Goal: Task Accomplishment & Management: Manage account settings

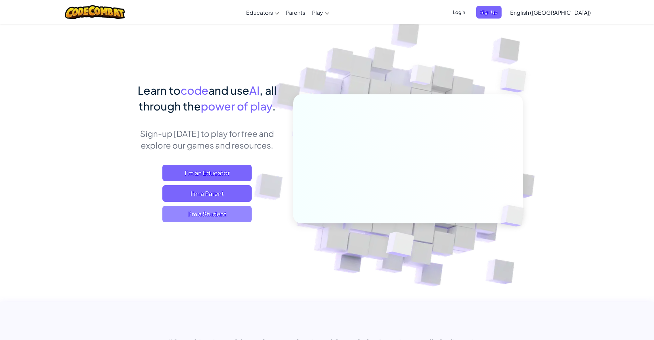
click at [204, 220] on span "I'm a Student" at bounding box center [206, 214] width 89 height 16
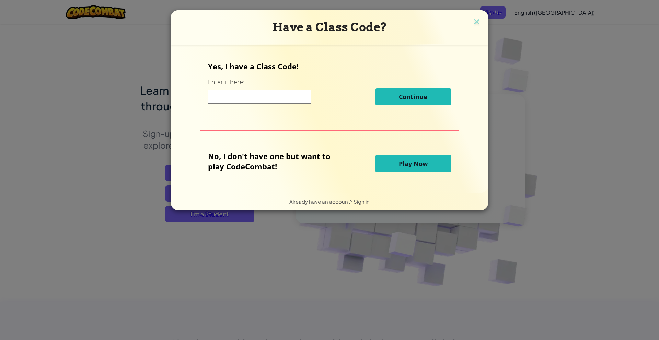
drag, startPoint x: 416, startPoint y: 172, endPoint x: 413, endPoint y: 169, distance: 3.6
click at [414, 170] on button "Play Now" at bounding box center [412, 163] width 75 height 17
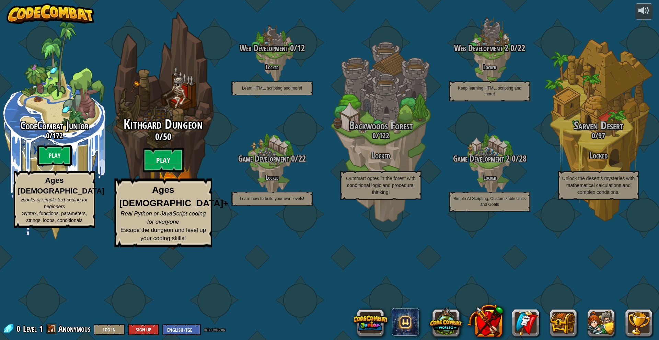
click at [174, 153] on div "Kithgard Dungeon 0 / 50 Play Ages [DEMOGRAPHIC_DATA]+ Real Python or JavaScript…" at bounding box center [163, 130] width 130 height 261
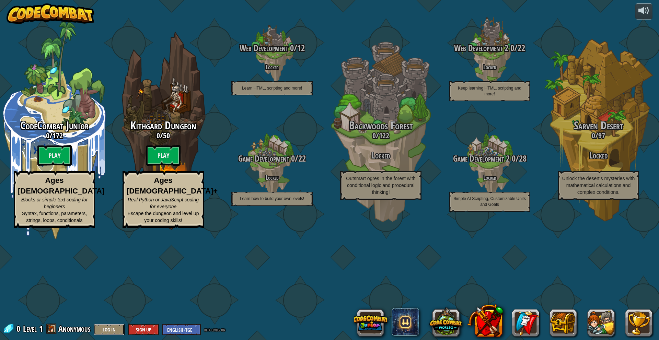
click at [109, 328] on button "Log In" at bounding box center [109, 329] width 31 height 11
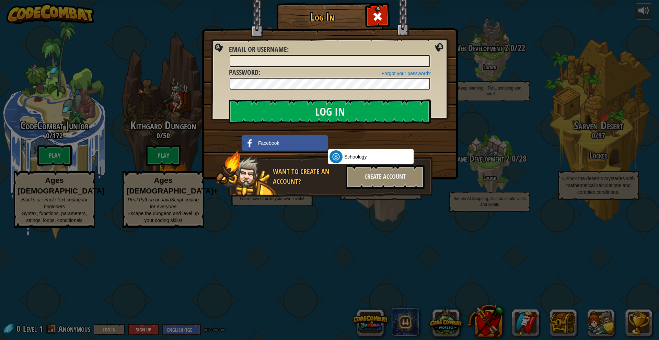
type input "[EMAIL_ADDRESS][DOMAIN_NAME]"
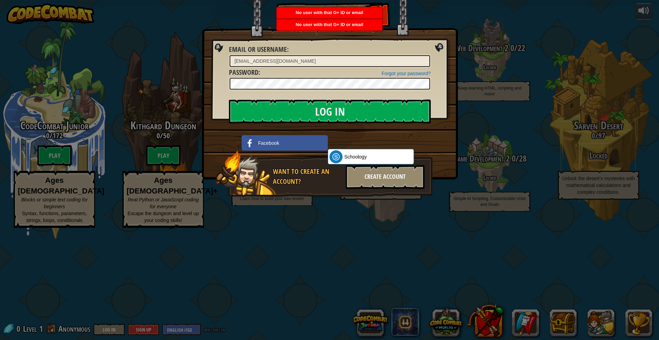
click at [369, 174] on div "Create Account" at bounding box center [385, 177] width 79 height 24
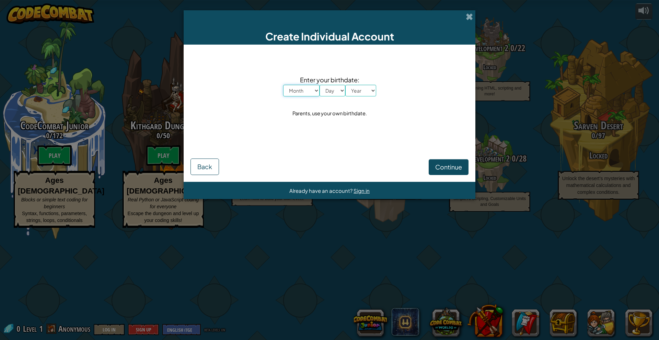
click at [313, 91] on select "Month January February March April May June July August September October Novem…" at bounding box center [301, 91] width 36 height 12
select select "4"
click at [283, 85] on select "Month January February March April May June July August September October Novem…" at bounding box center [301, 91] width 36 height 12
click at [331, 94] on select "Day 1 2 3 4 5 6 7 8 9 10 11 12 13 14 15 16 17 18 19 20 21 22 23 24 25 26 27 28 …" at bounding box center [332, 91] width 26 height 12
select select "2"
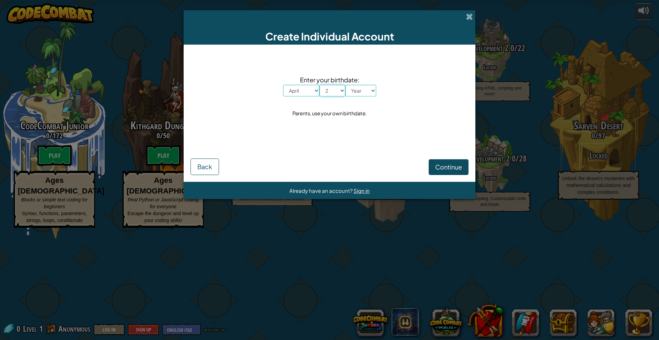
click at [319, 85] on select "Day 1 2 3 4 5 6 7 8 9 10 11 12 13 14 15 16 17 18 19 20 21 22 23 24 25 26 27 28 …" at bounding box center [332, 91] width 26 height 12
click at [364, 89] on select "Year [DATE] 2024 2023 2022 2021 2020 2019 2018 2017 2016 2015 2014 2013 2012 20…" at bounding box center [360, 91] width 31 height 12
select select "2009"
click at [345, 85] on select "Year [DATE] 2024 2023 2022 2021 2020 2019 2018 2017 2016 2015 2014 2013 2012 20…" at bounding box center [360, 91] width 31 height 12
click at [442, 174] on button "Continue" at bounding box center [449, 167] width 40 height 16
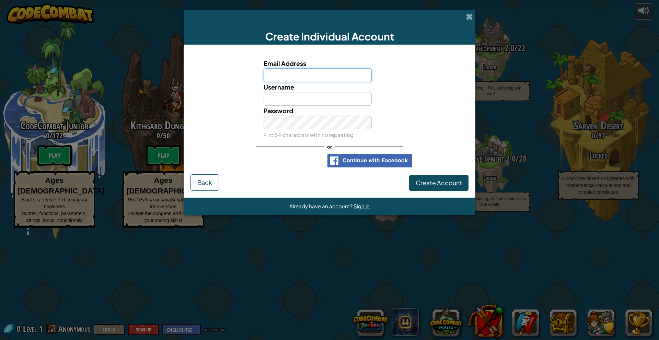
click at [312, 75] on input "Email Address" at bounding box center [318, 75] width 108 height 14
type input "[EMAIL_ADDRESS][DOMAIN_NAME]"
click at [391, 105] on div "Username" at bounding box center [329, 94] width 285 height 24
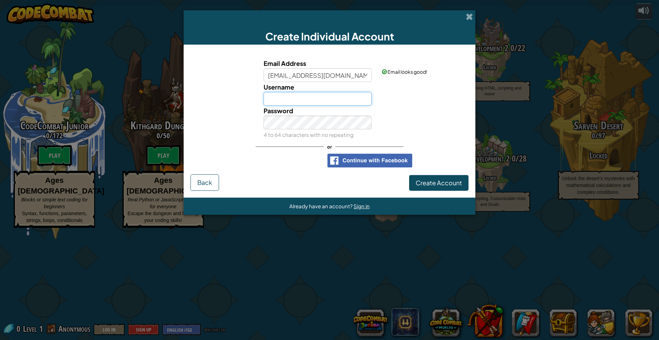
click at [350, 101] on input "Username" at bounding box center [318, 99] width 108 height 14
type input "BFLD25743!"
click at [406, 134] on div "Password 4 to 64 characters with no repeating" at bounding box center [329, 123] width 285 height 34
drag, startPoint x: 425, startPoint y: 180, endPoint x: 422, endPoint y: 186, distance: 6.4
click at [422, 186] on span "Create Account" at bounding box center [439, 183] width 46 height 8
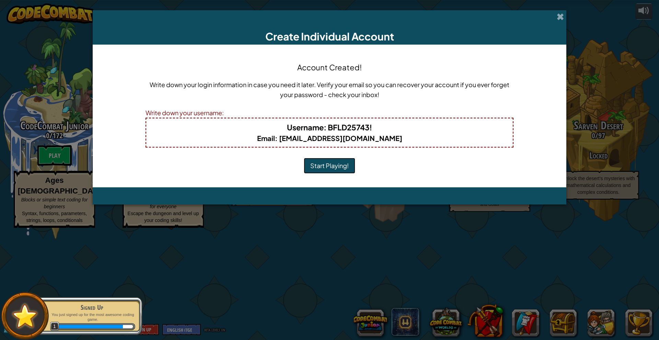
click at [330, 170] on button "Start Playing!" at bounding box center [329, 166] width 51 height 16
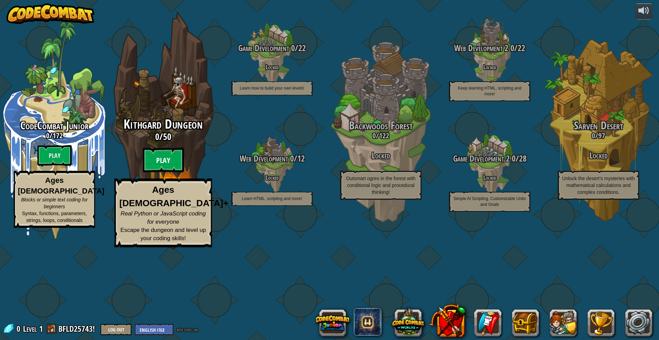
click at [169, 173] on btn "Play" at bounding box center [163, 160] width 41 height 25
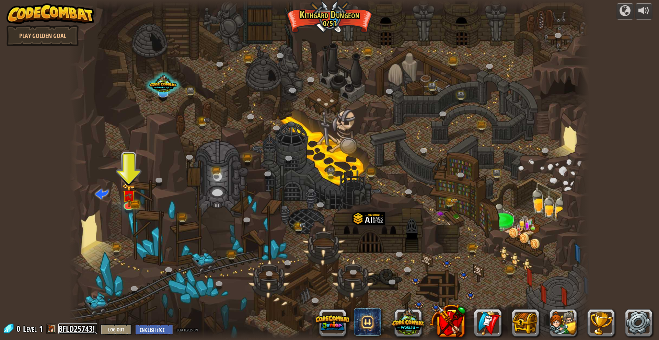
click at [77, 328] on link "BFLD25743!" at bounding box center [77, 328] width 39 height 11
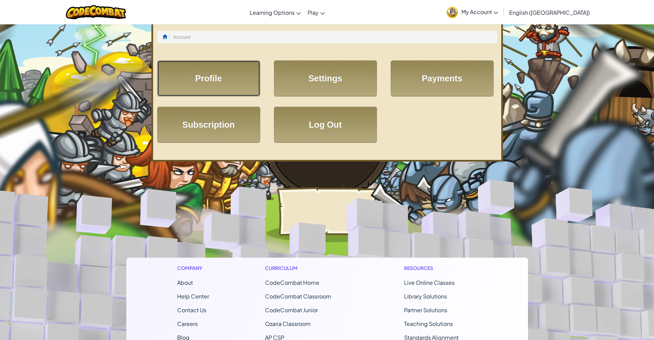
click at [225, 83] on link "Profile" at bounding box center [208, 78] width 103 height 36
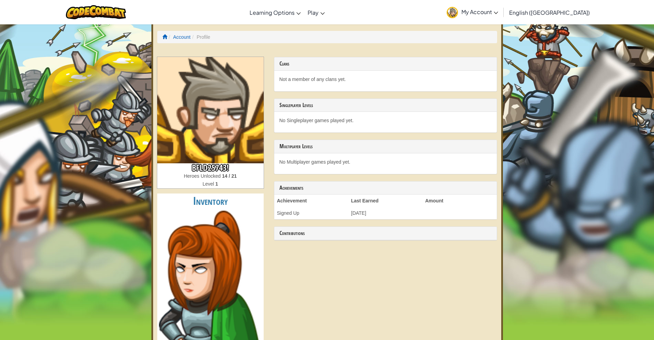
drag, startPoint x: 366, startPoint y: 112, endPoint x: 379, endPoint y: 109, distance: 13.1
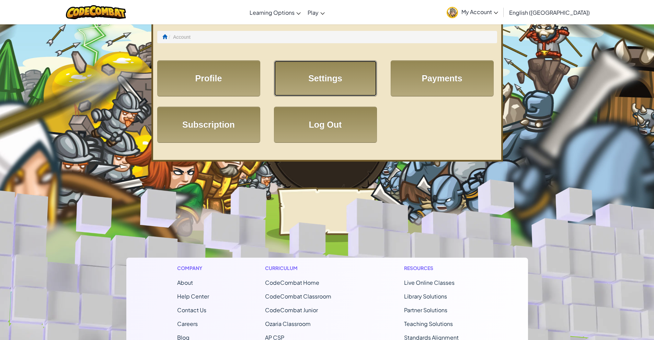
click at [322, 77] on link "Settings" at bounding box center [325, 78] width 103 height 36
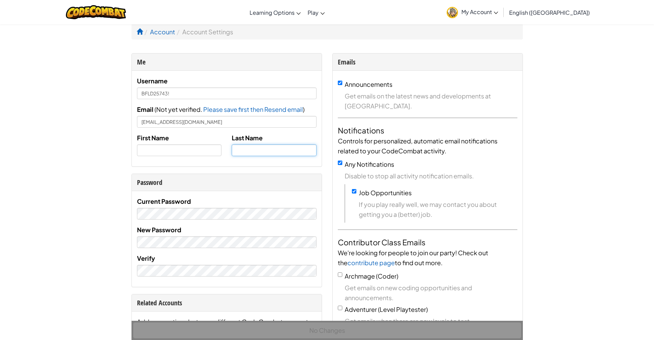
type input "[EMAIL_ADDRESS][DOMAIN_NAME]"
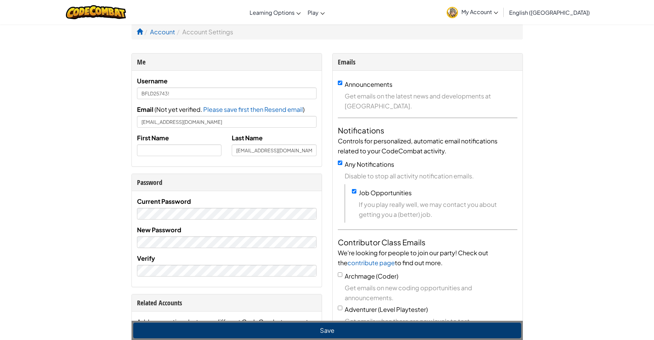
click at [241, 100] on div "Username BFLD25743! Email ( Not yet verified. Please save first then Resend ema…" at bounding box center [226, 118] width 179 height 85
click at [242, 95] on input "BFLD25743!" at bounding box center [226, 94] width 179 height 12
click at [242, 94] on input "BFLD25743!" at bounding box center [226, 94] width 179 height 12
type input "Richard.102124"
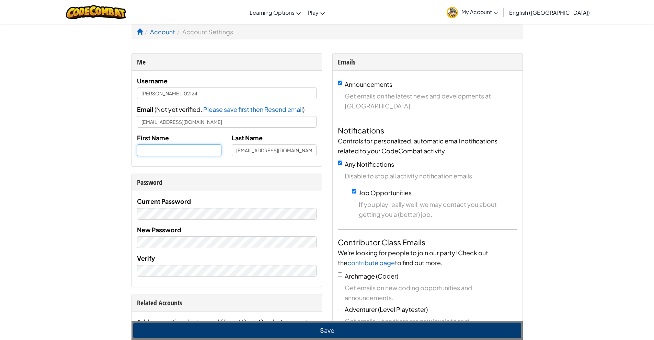
click at [191, 155] on input "text" at bounding box center [179, 150] width 85 height 12
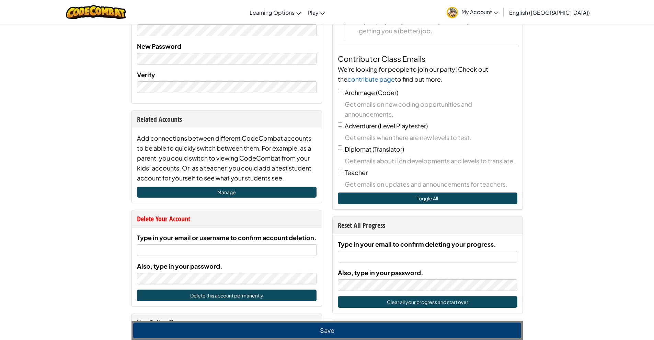
scroll to position [309, 0]
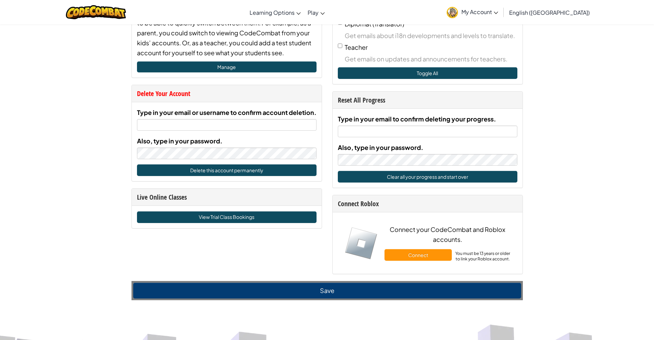
type input "Richard"
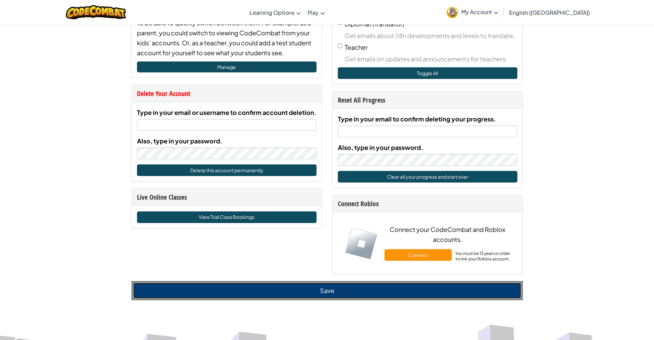
click at [348, 299] on button "Save" at bounding box center [327, 291] width 388 height 16
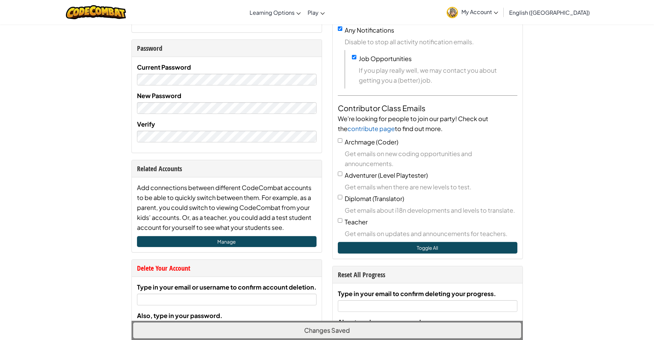
scroll to position [0, 0]
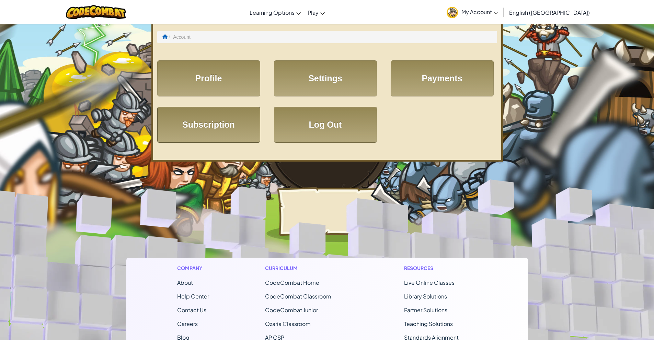
drag, startPoint x: 272, startPoint y: 130, endPoint x: 256, endPoint y: 120, distance: 18.8
